Goal: Navigation & Orientation: Find specific page/section

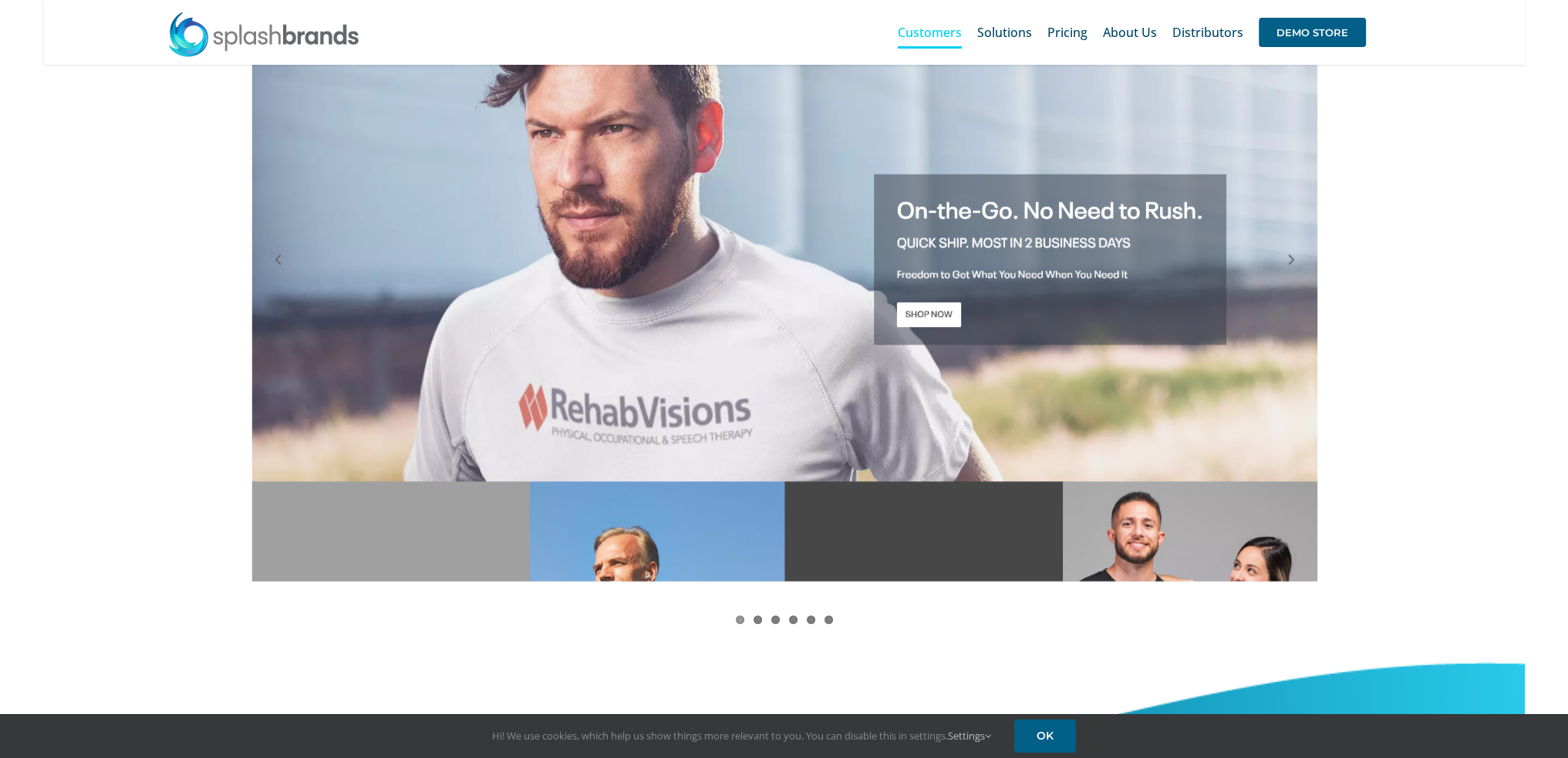
click at [933, 31] on span "Customers" at bounding box center [930, 32] width 64 height 13
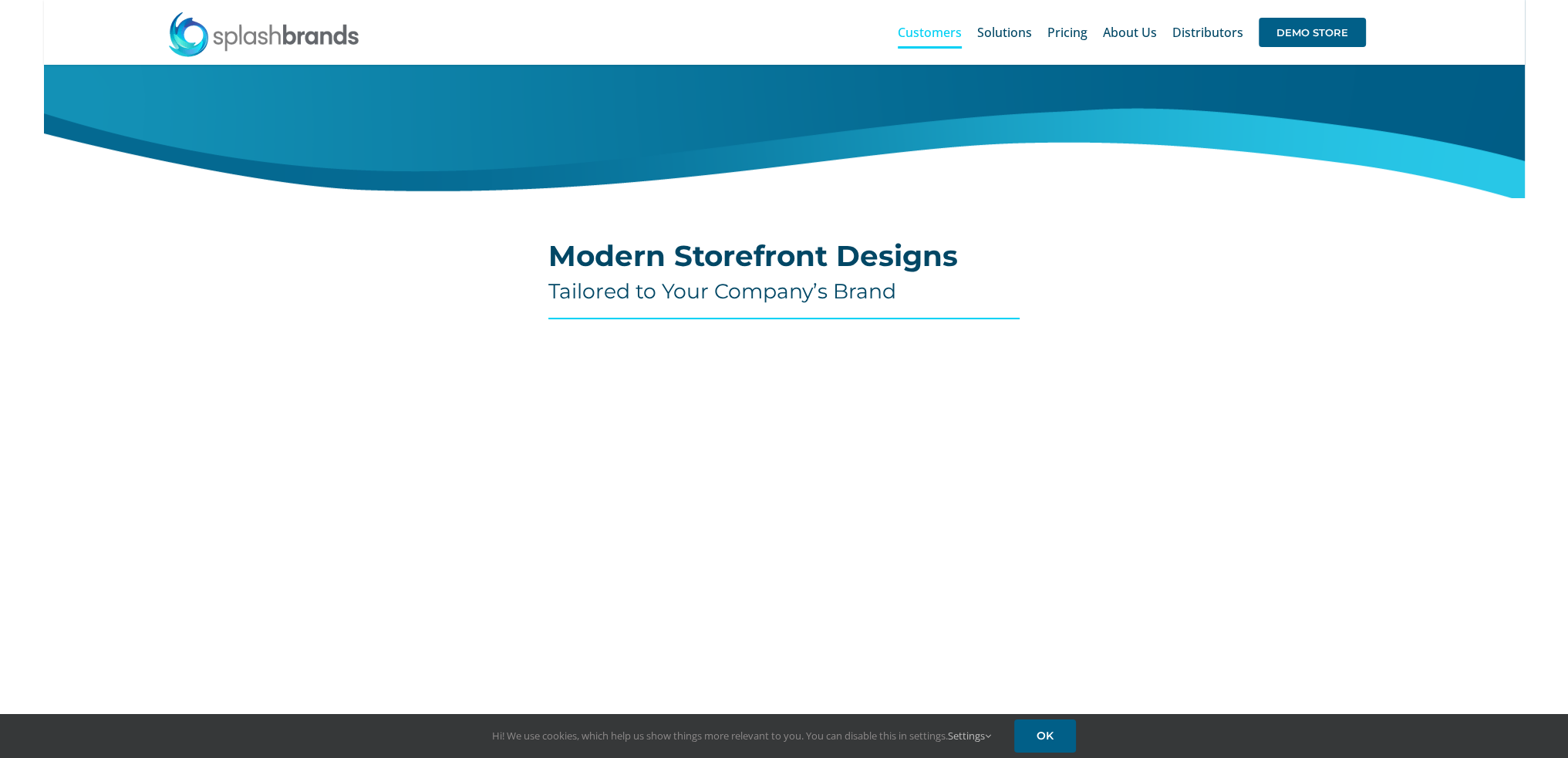
scroll to position [308, 0]
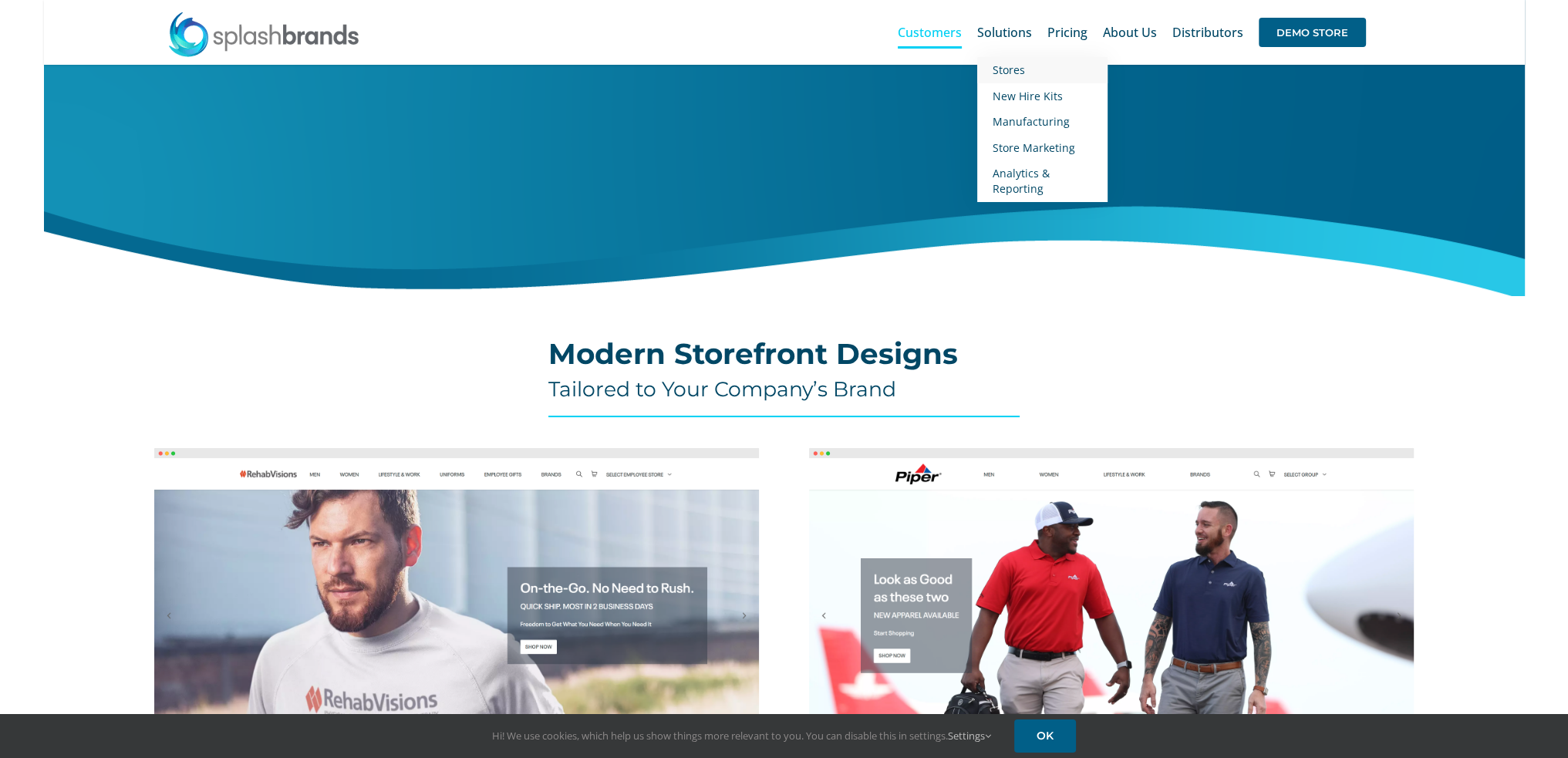
click at [1006, 74] on span "Stores" at bounding box center [1008, 69] width 32 height 15
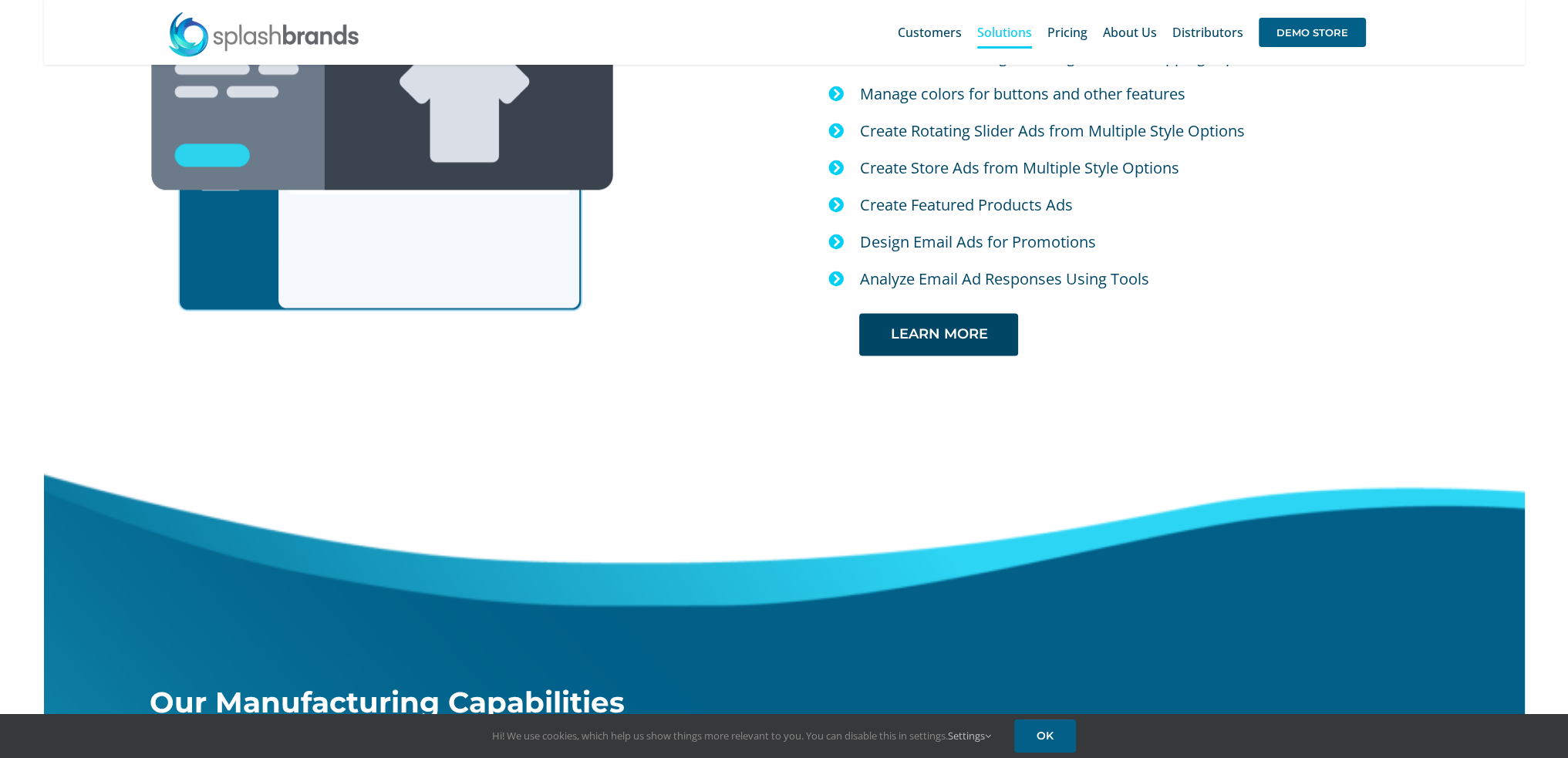
scroll to position [2995, 0]
